Goal: Book appointment/travel/reservation

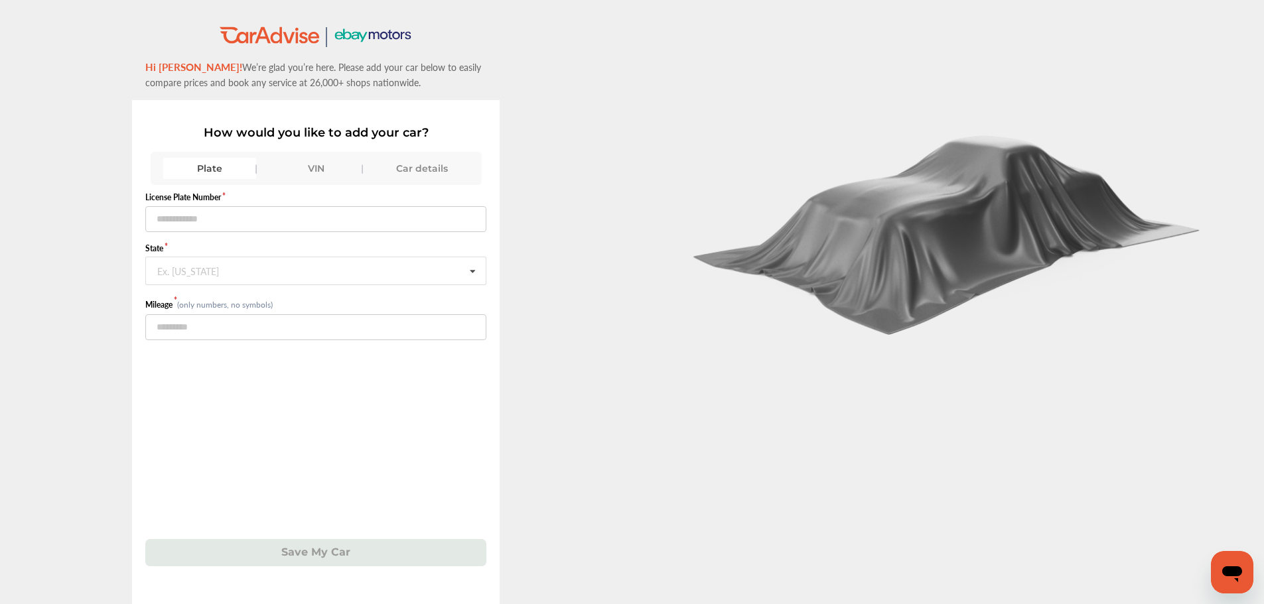
click at [326, 168] on div "VIN" at bounding box center [315, 168] width 93 height 21
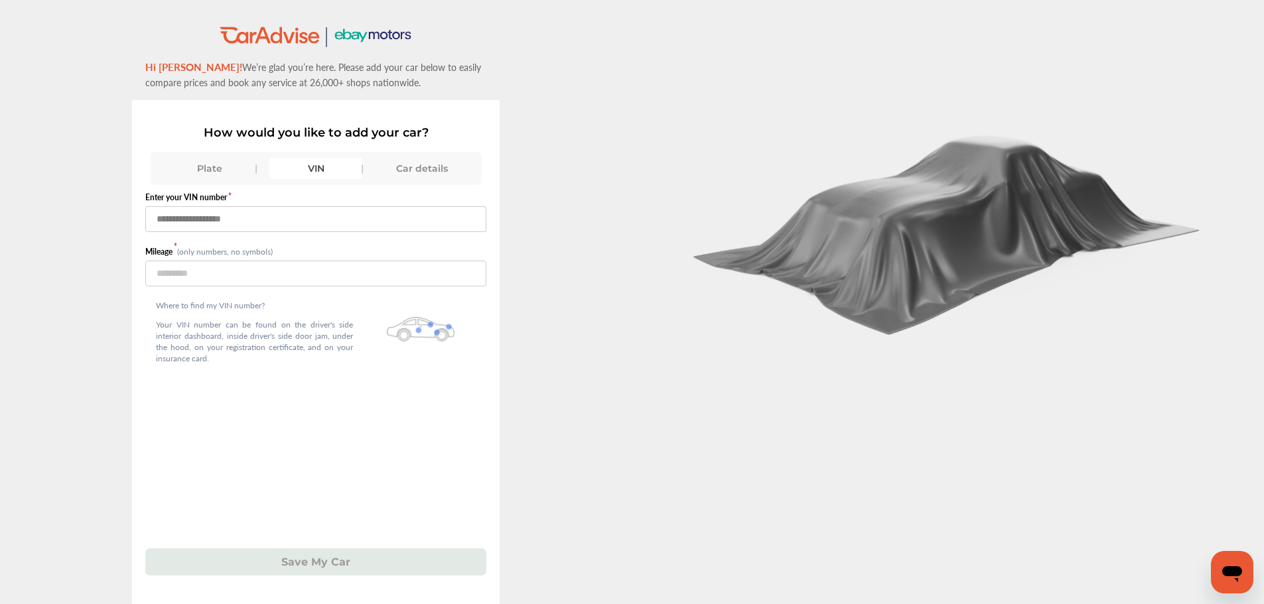
click at [305, 230] on input "text" at bounding box center [315, 219] width 341 height 26
type input "******"
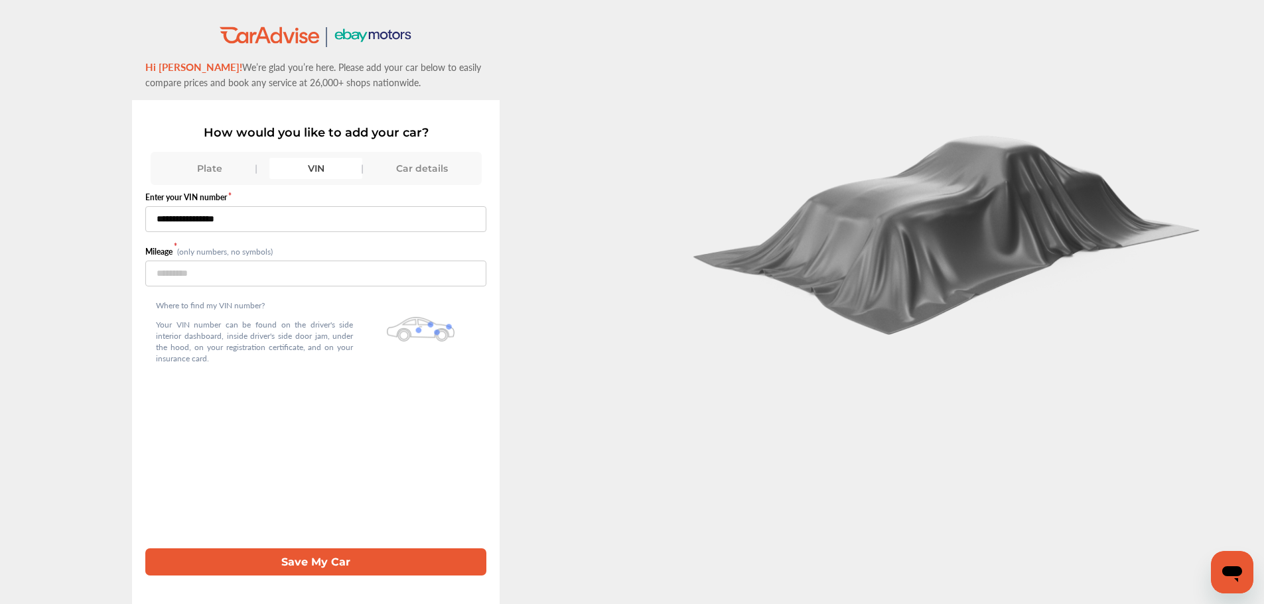
type input "**********"
click at [145, 549] on button "Save My Car" at bounding box center [315, 562] width 341 height 27
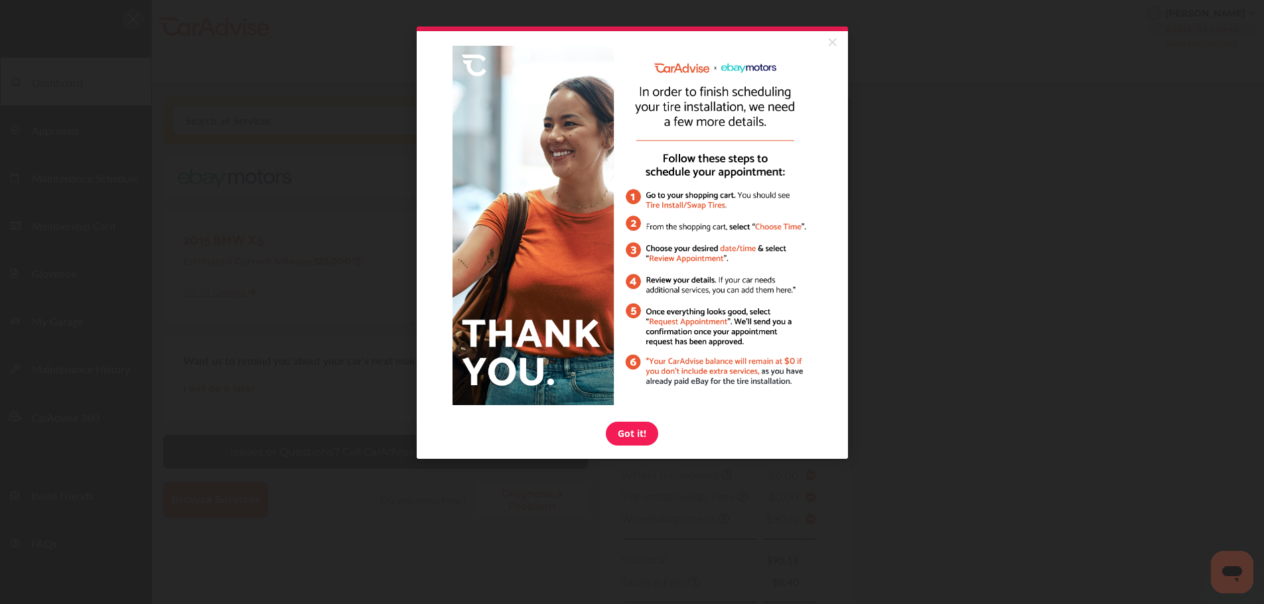
click at [842, 38] on link "×" at bounding box center [832, 43] width 23 height 24
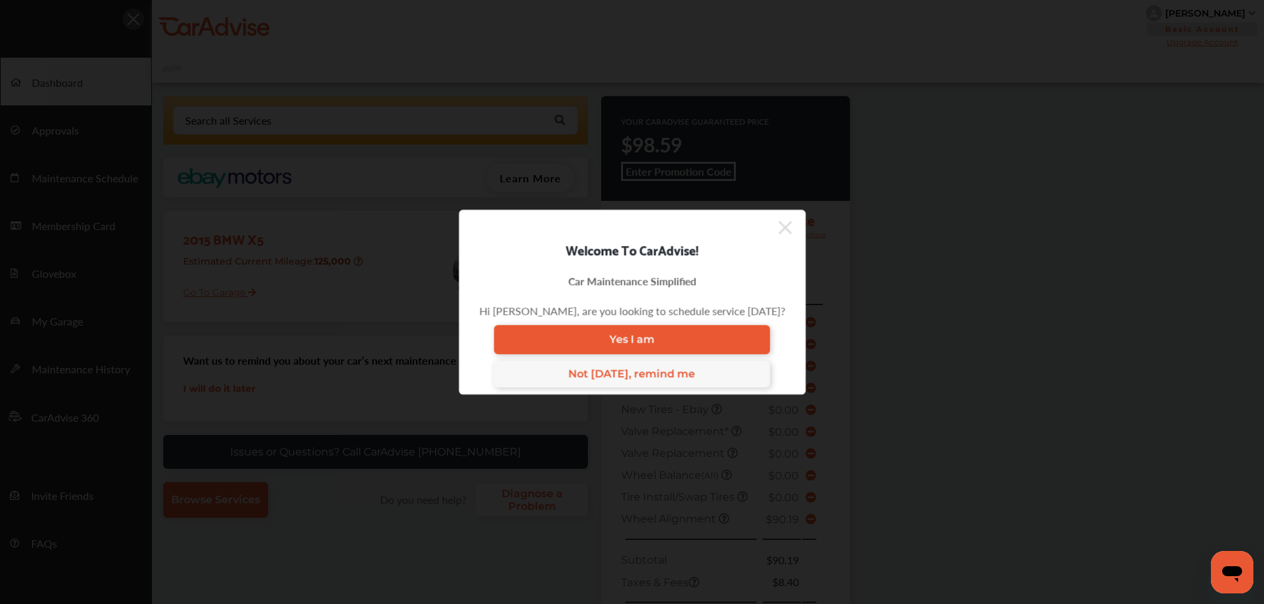
click at [778, 233] on icon at bounding box center [784, 227] width 13 height 21
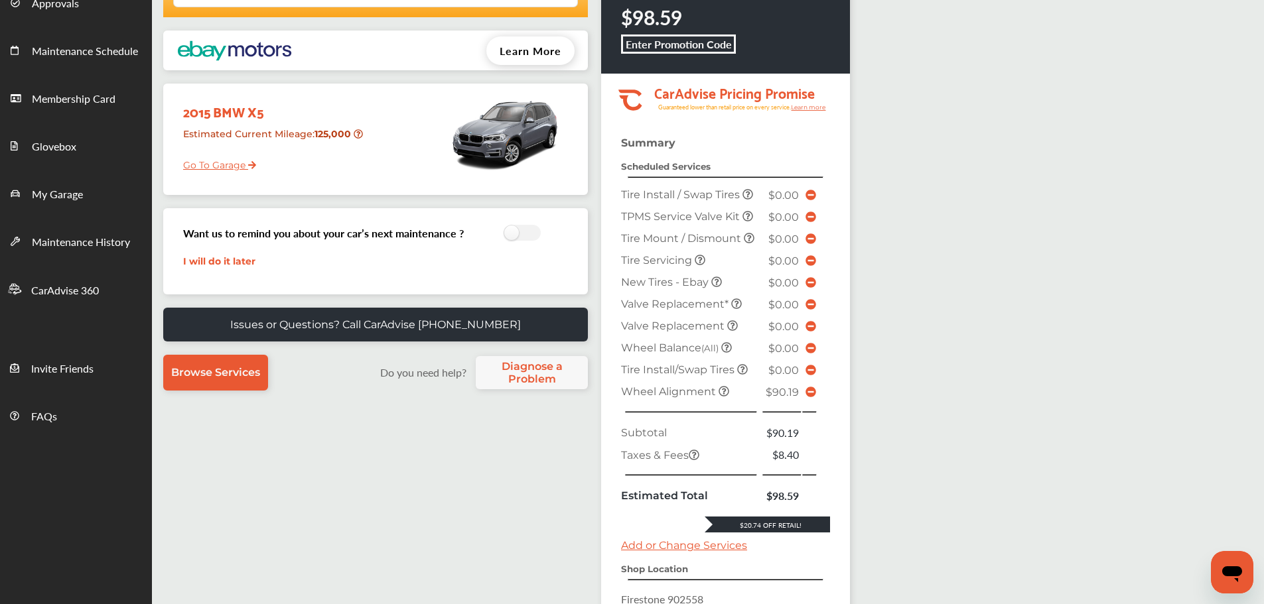
scroll to position [133, 0]
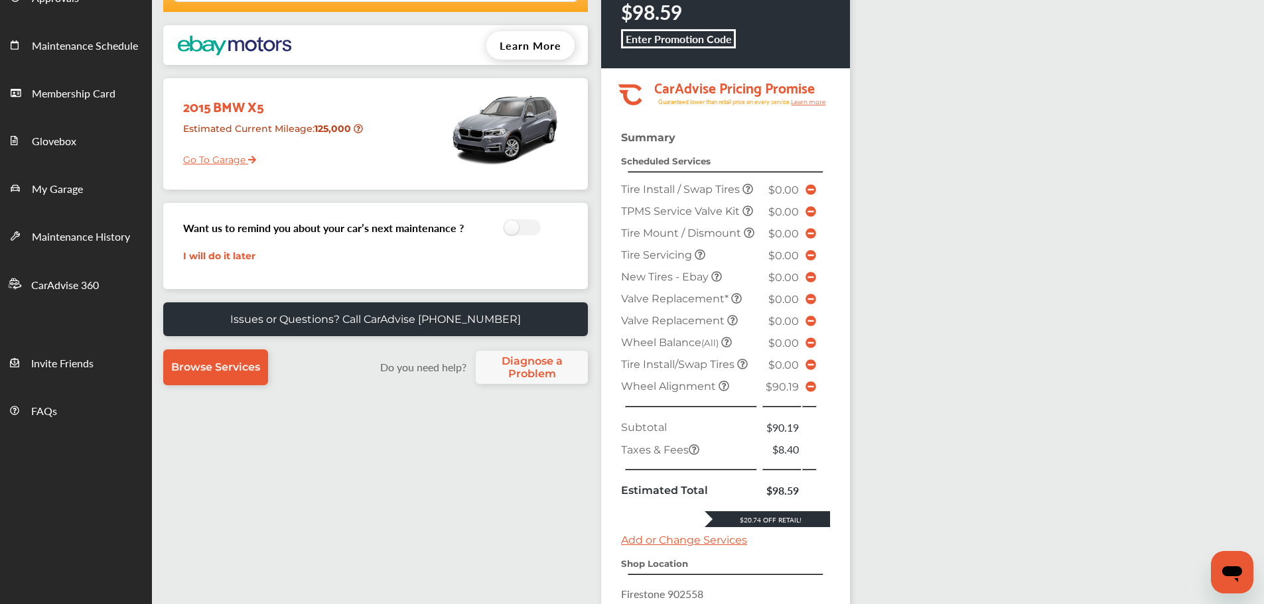
click at [811, 389] on icon at bounding box center [810, 386] width 11 height 11
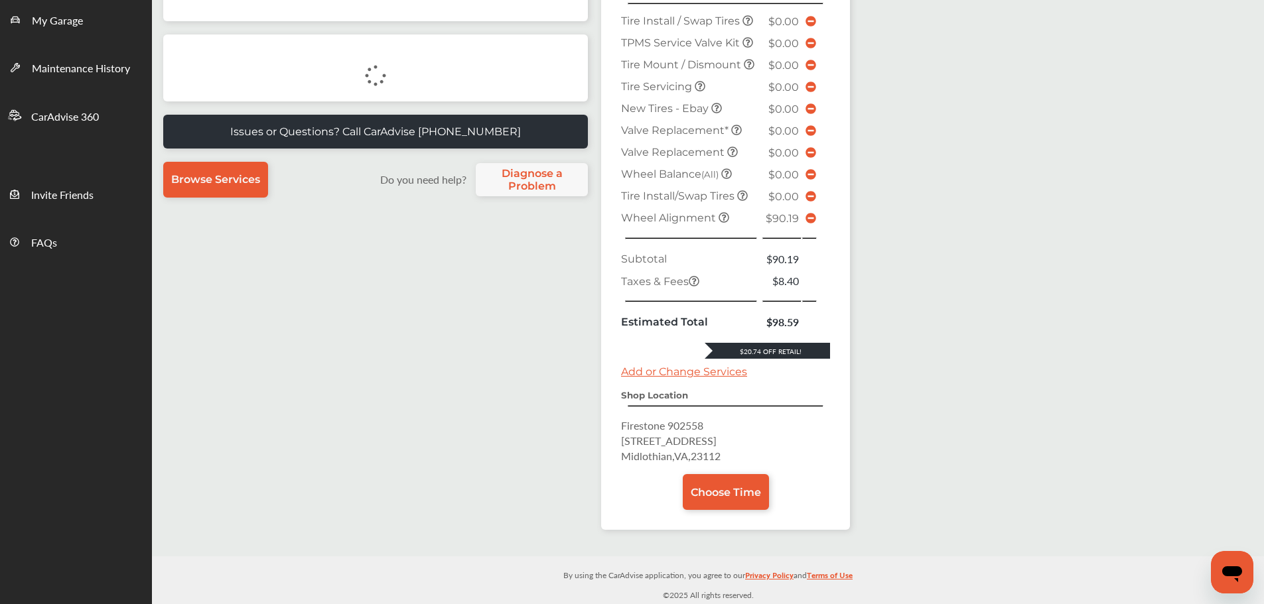
scroll to position [232, 0]
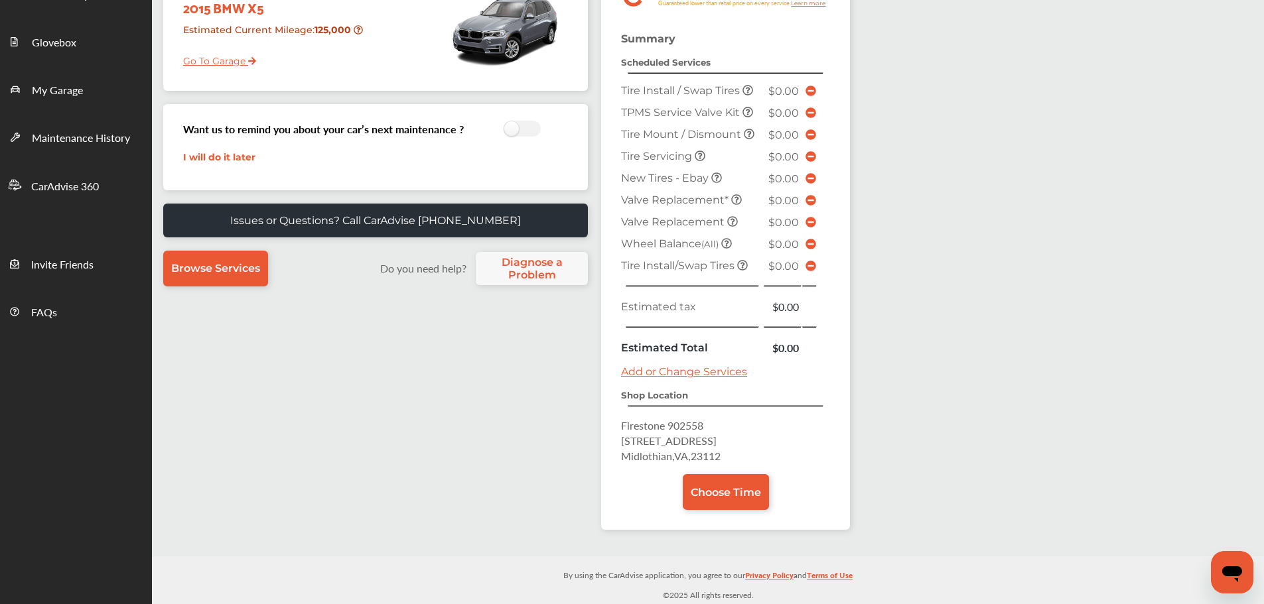
click at [730, 489] on span "Choose Time" at bounding box center [726, 492] width 70 height 13
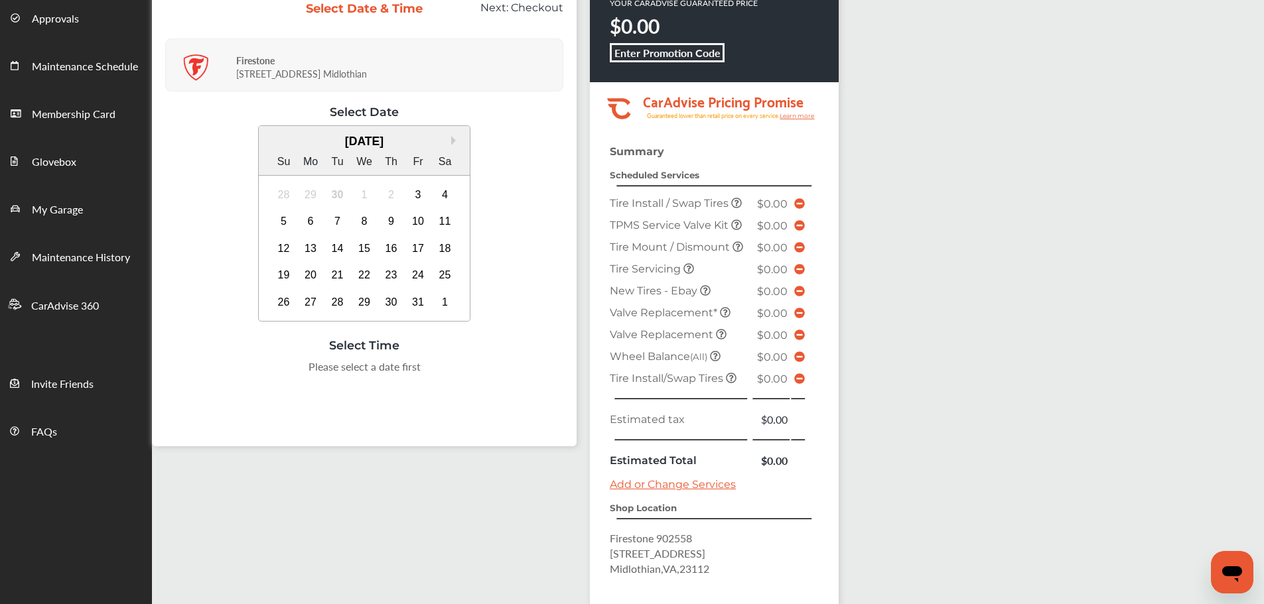
scroll to position [183, 0]
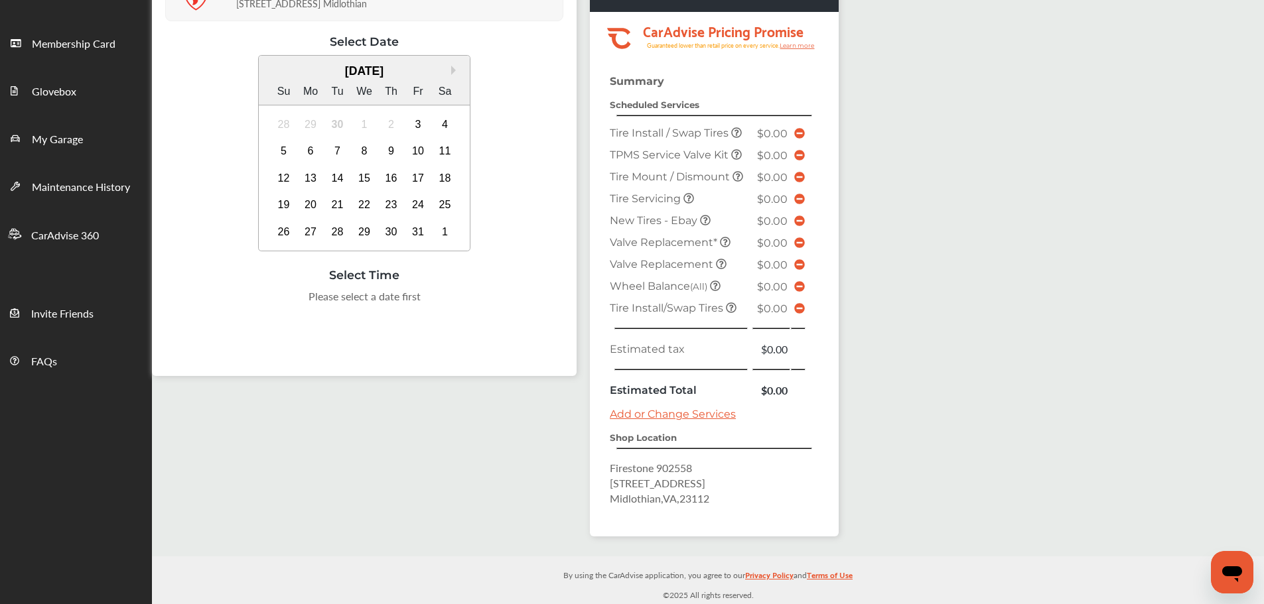
click at [314, 144] on div "6" at bounding box center [310, 151] width 21 height 21
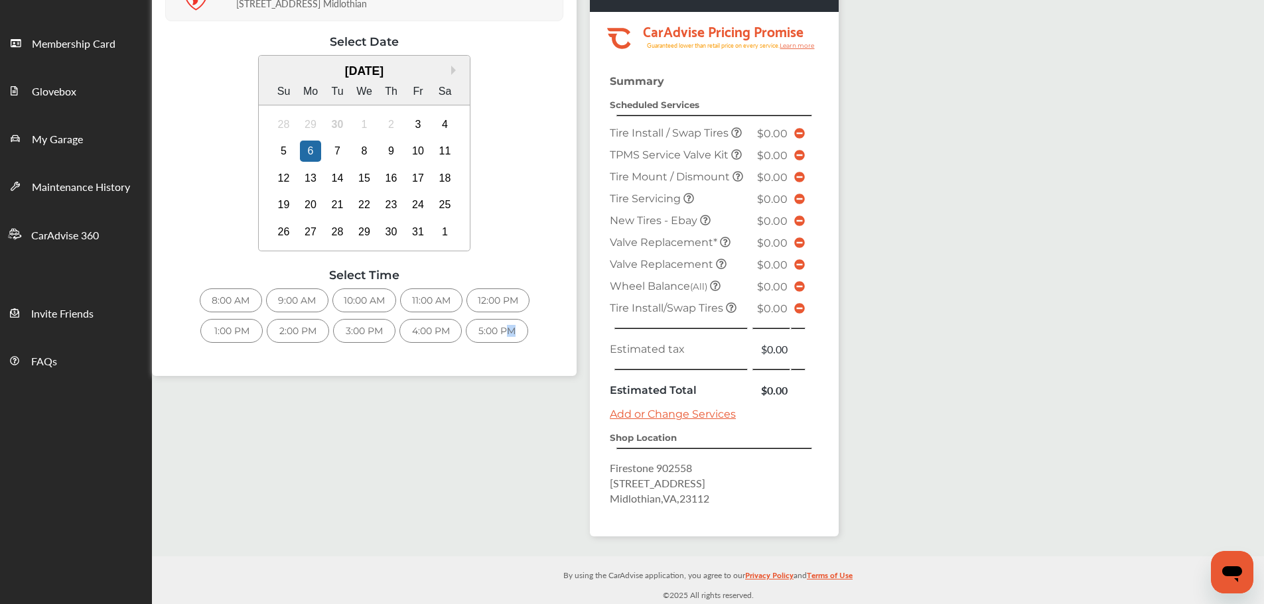
click at [509, 342] on div "8:00 AM 9:00 AM 10:00 AM 11:00 AM 12:00 PM 1:00 PM 2:00 PM 3:00 PM 4:00 PM 5:00…" at bounding box center [364, 319] width 398 height 61
click at [508, 332] on div "5:00 PM" at bounding box center [497, 331] width 62 height 24
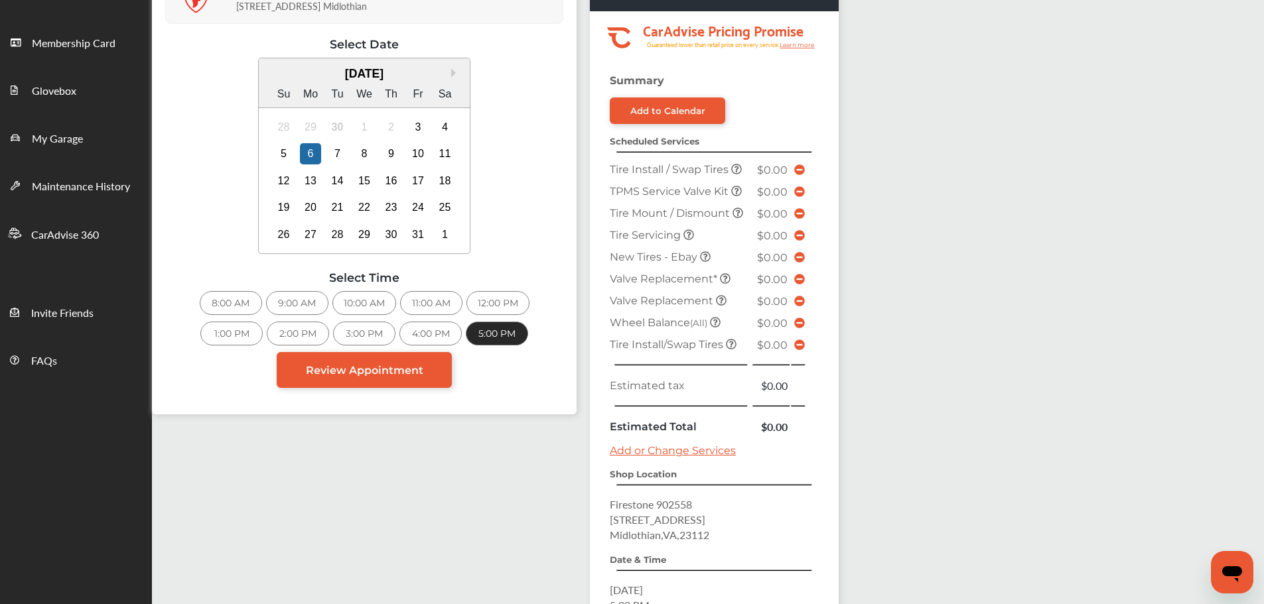
click at [370, 368] on span "Review Appointment" at bounding box center [364, 370] width 117 height 13
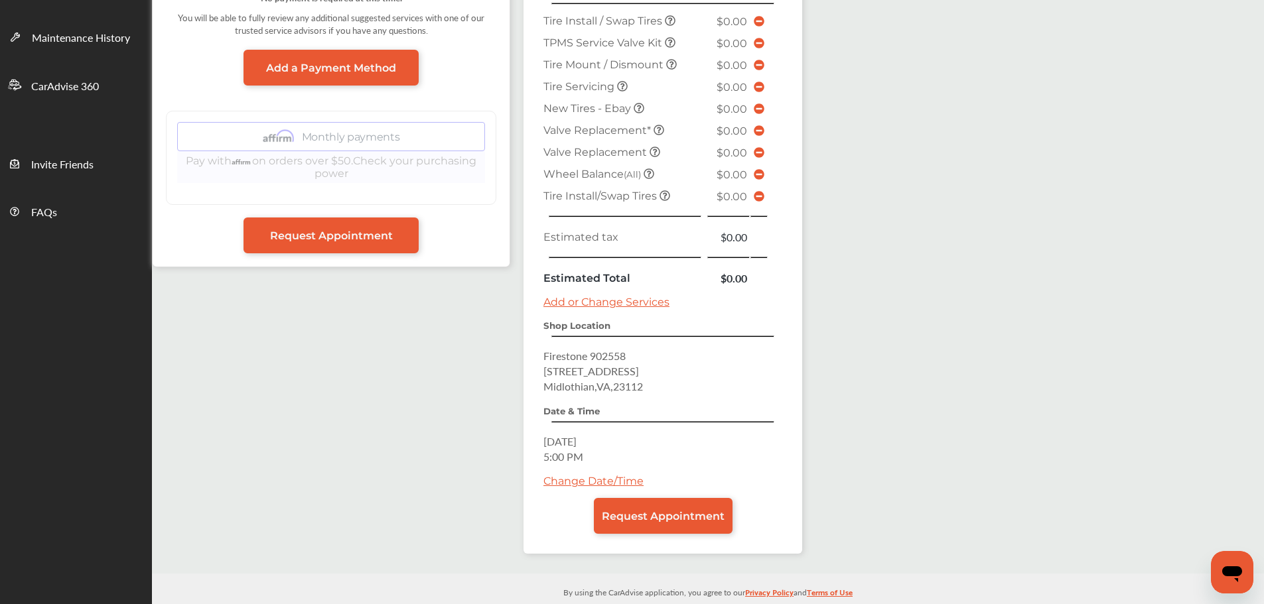
scroll to position [349, 0]
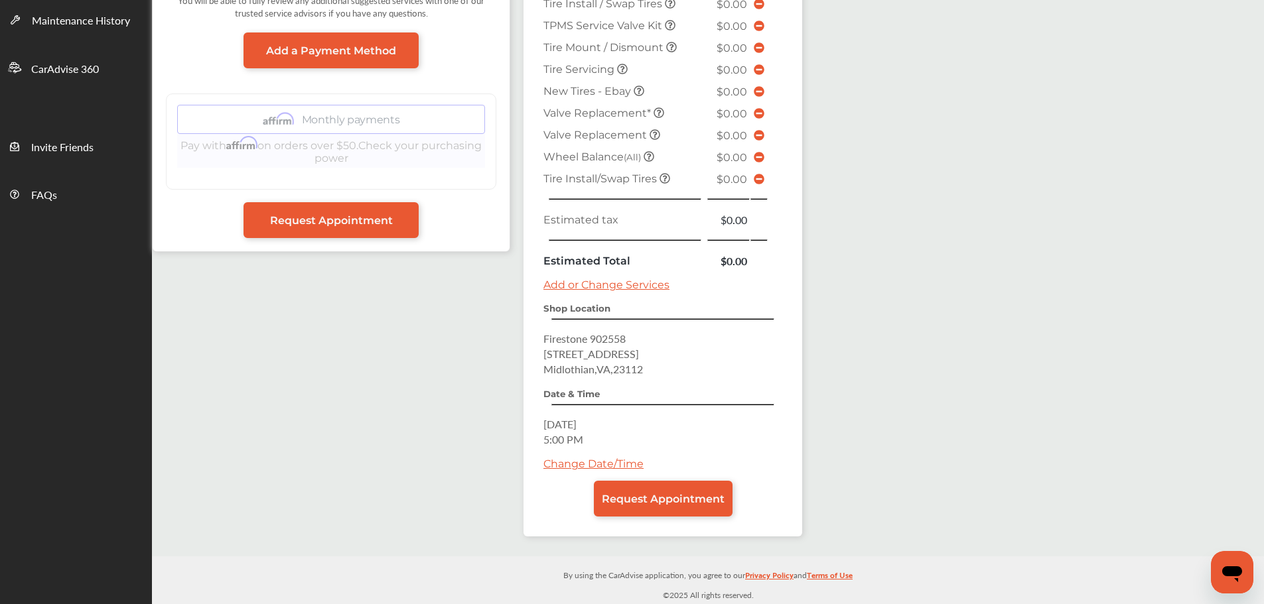
click at [699, 496] on span "Request Appointment" at bounding box center [663, 499] width 123 height 13
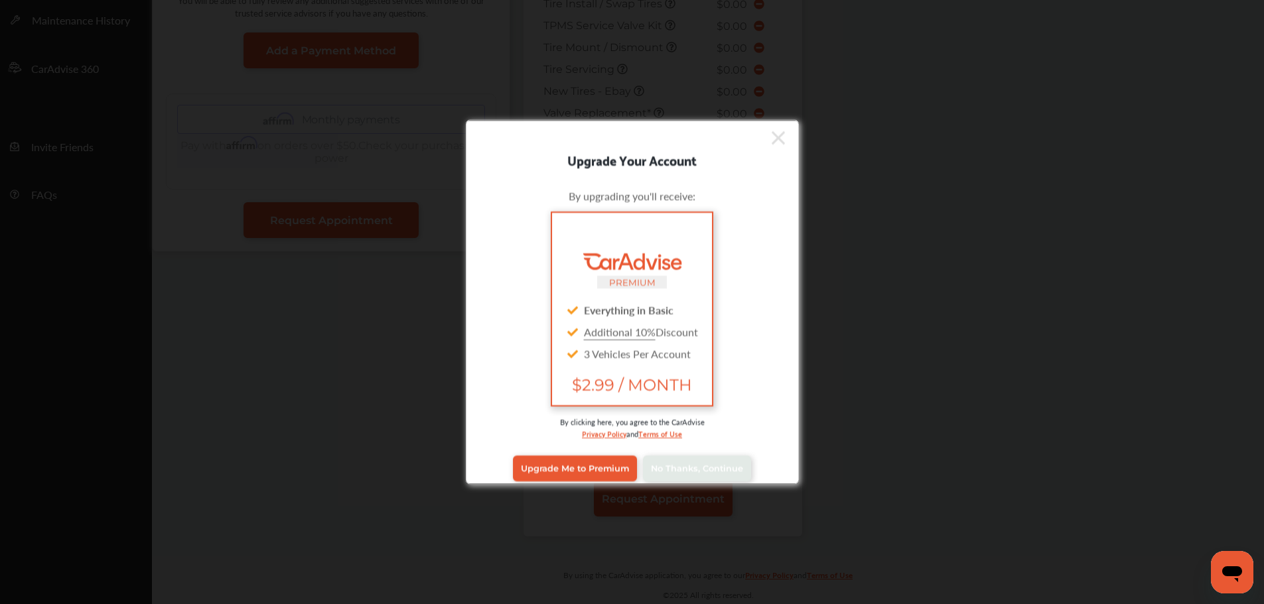
click at [623, 488] on div "Upgrade Your Account By upgrading you'll receive: PREMIUM Everything in Basic A…" at bounding box center [632, 302] width 1264 height 604
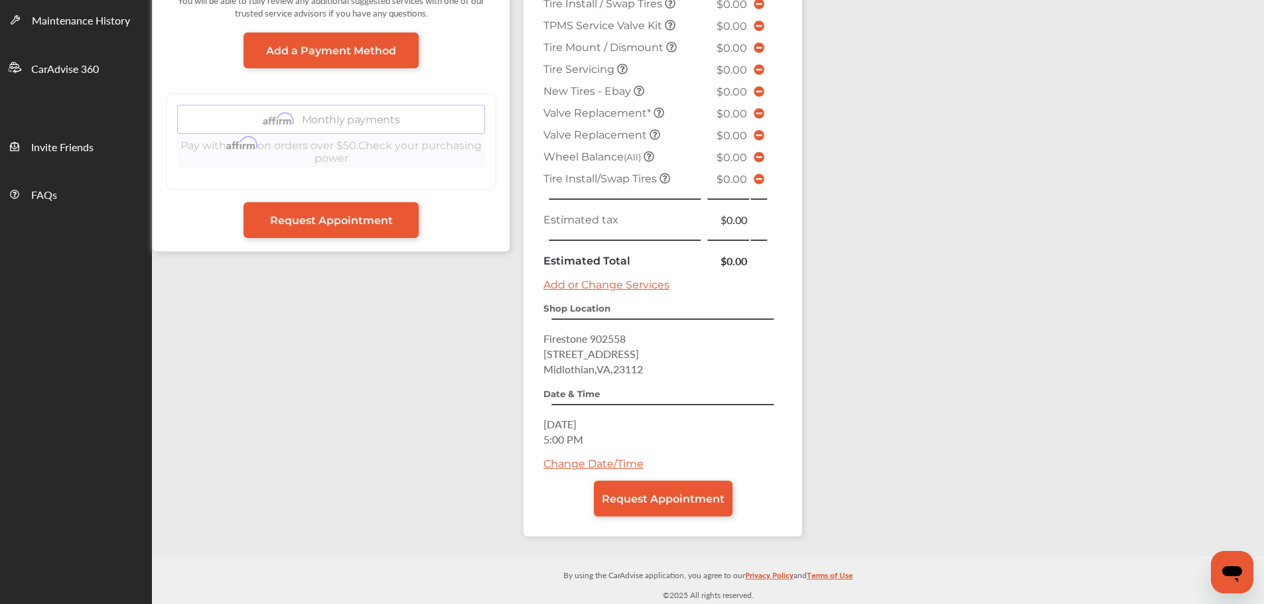
click at [621, 495] on span "Request Appointment" at bounding box center [663, 499] width 123 height 13
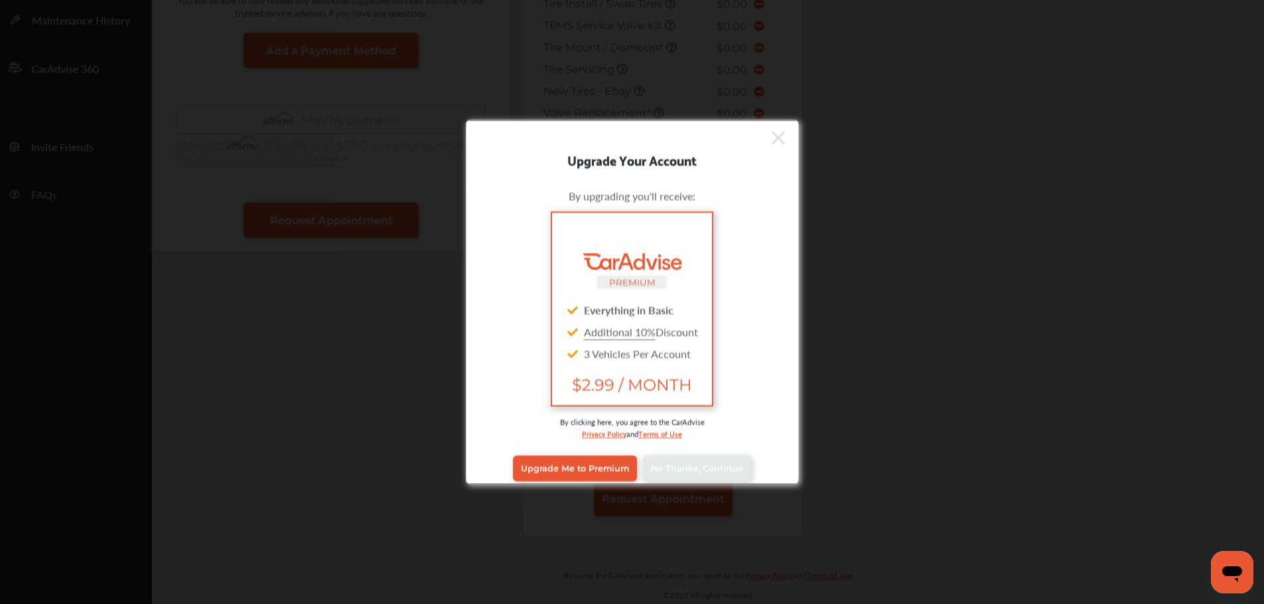
click at [690, 467] on span "No Thanks, Continue" at bounding box center [697, 469] width 92 height 10
